Goal: Task Accomplishment & Management: Manage account settings

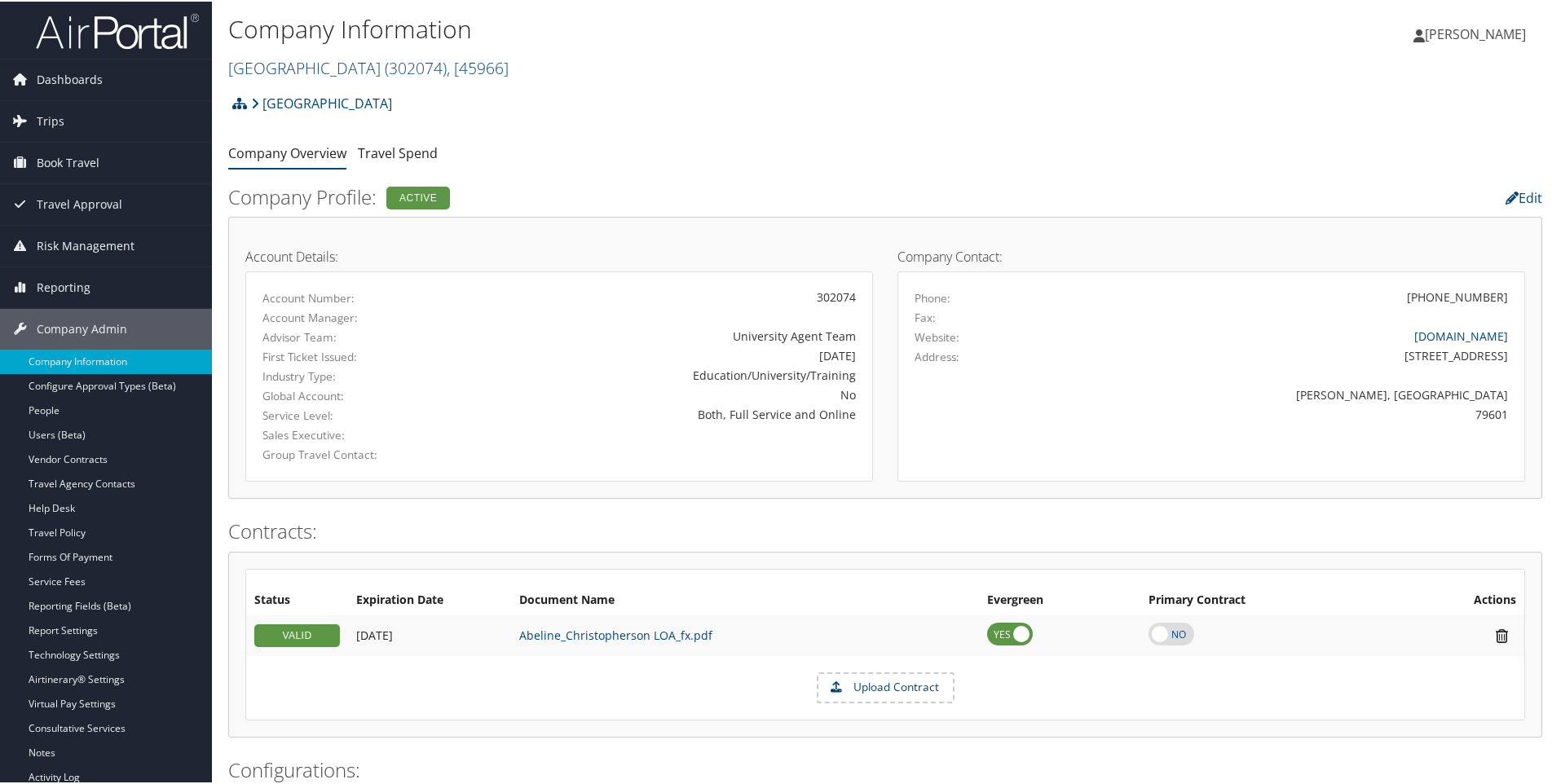
click at [563, 72] on h2 "[GEOGRAPHIC_DATA][DEMOGRAPHIC_DATA] ( 302074 ) , [ 45966 ]" at bounding box center [666, 65] width 876 height 28
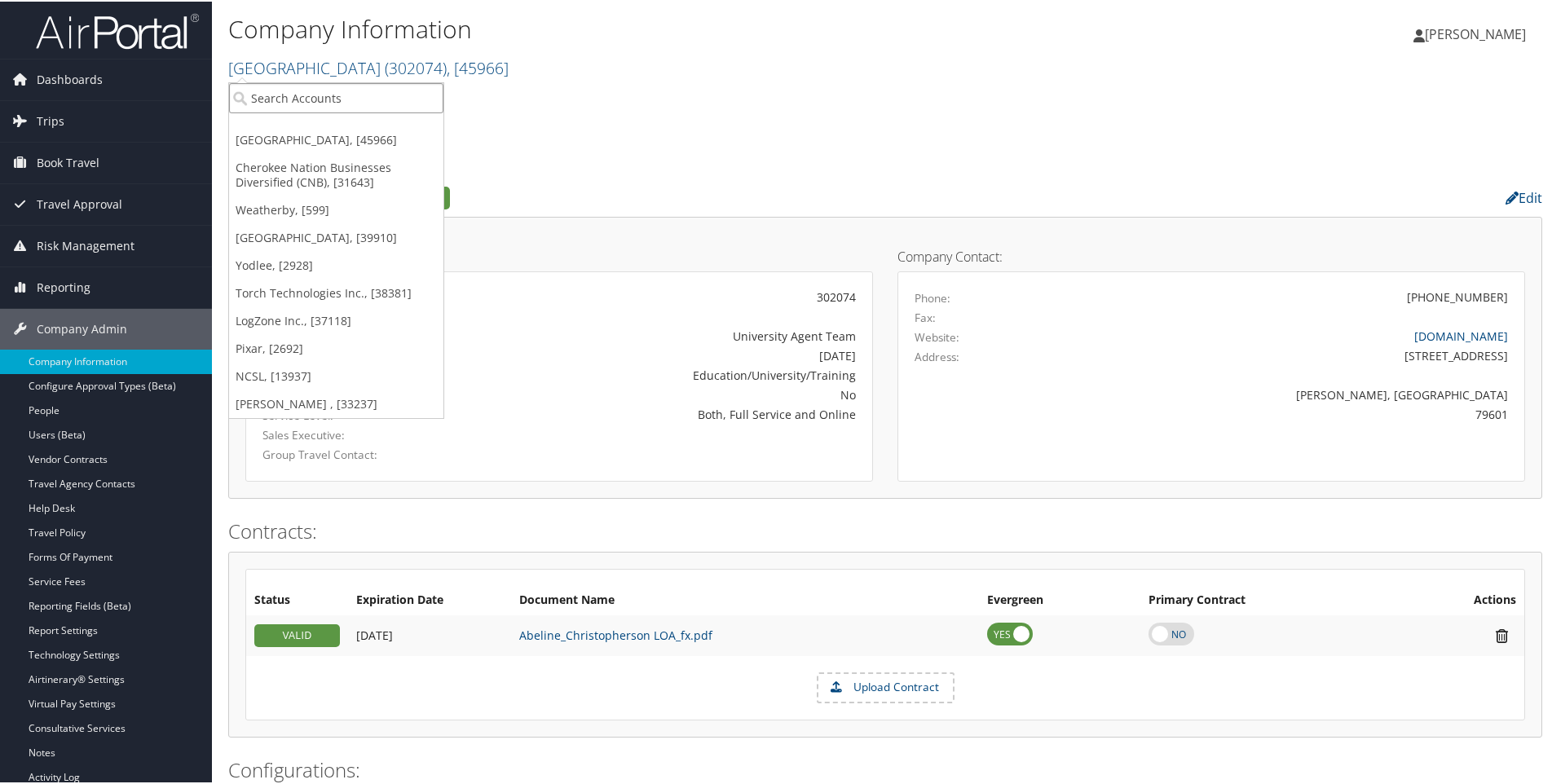
click at [354, 87] on input "search" at bounding box center [336, 96] width 215 height 30
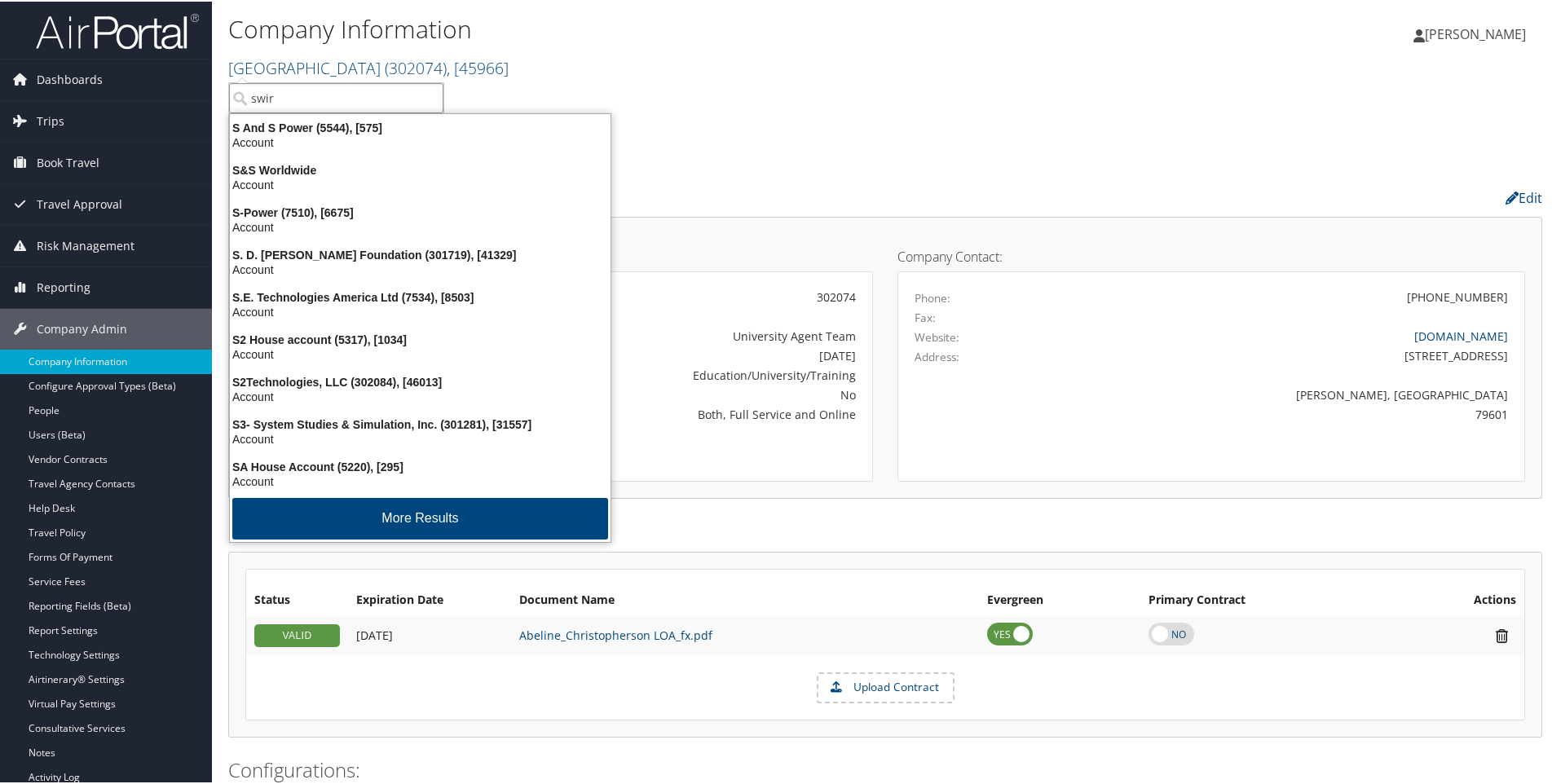
type input "swire"
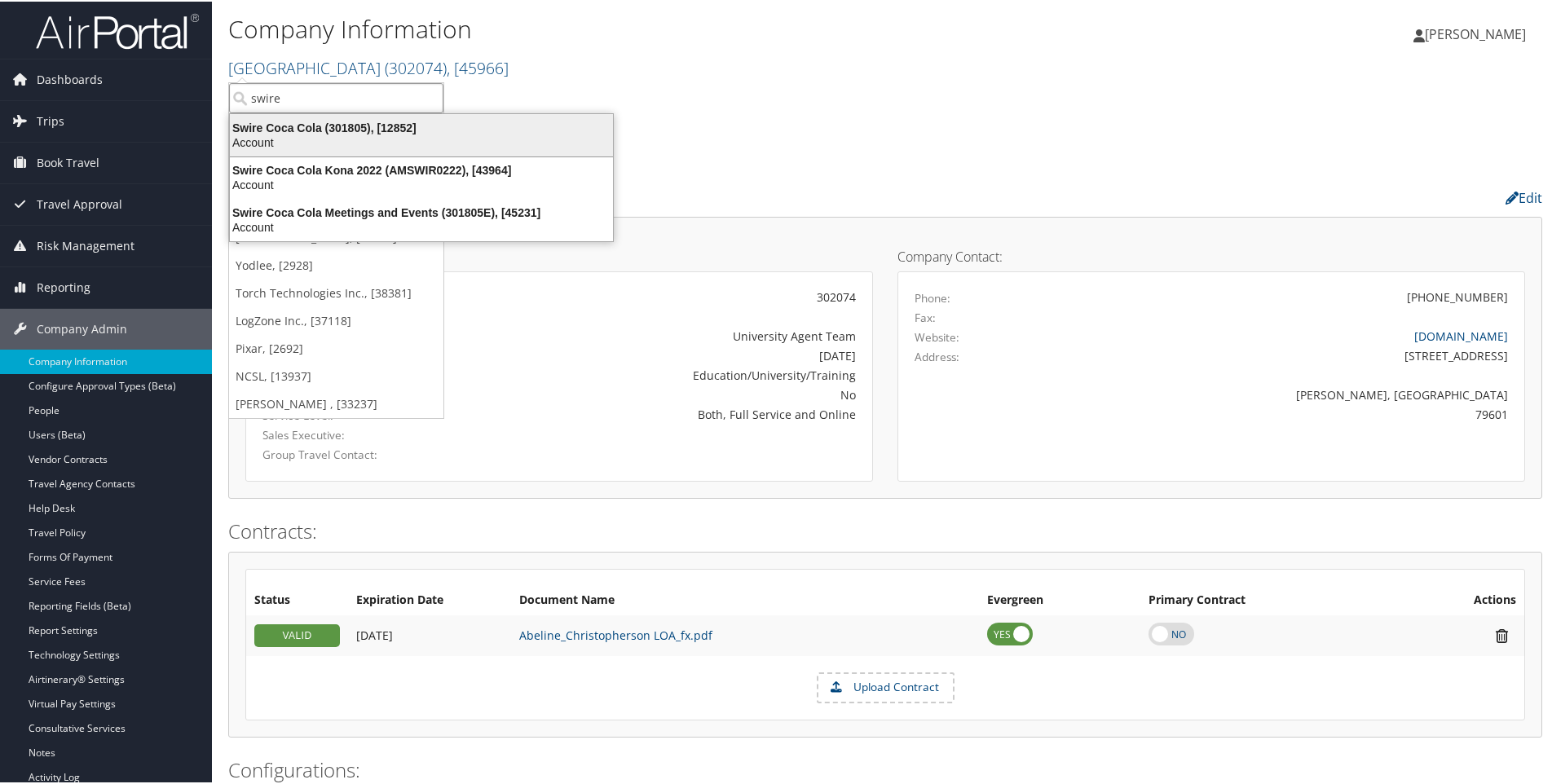
click at [309, 131] on div "Swire Coca Cola (301805), [12852]" at bounding box center [421, 126] width 403 height 14
